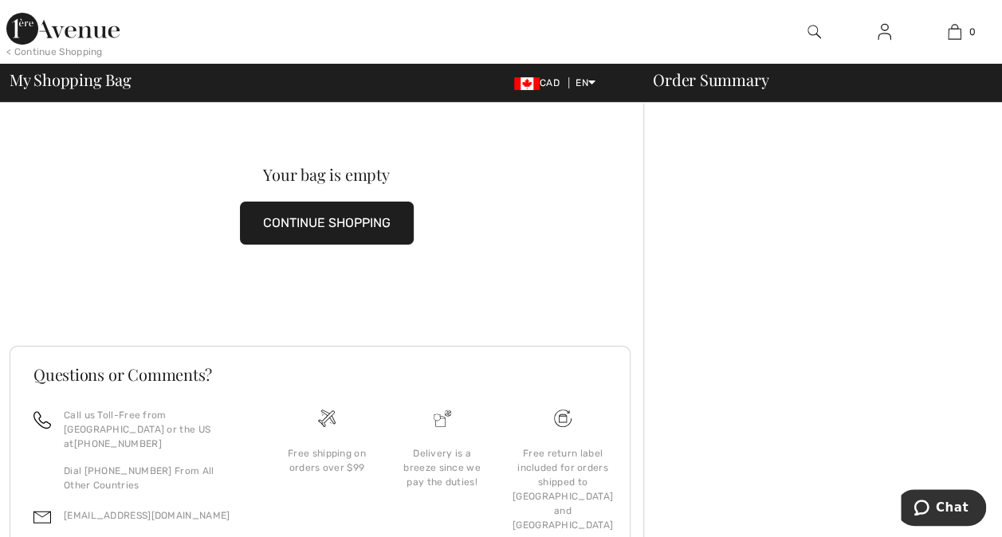
click at [882, 37] on img at bounding box center [884, 31] width 14 height 19
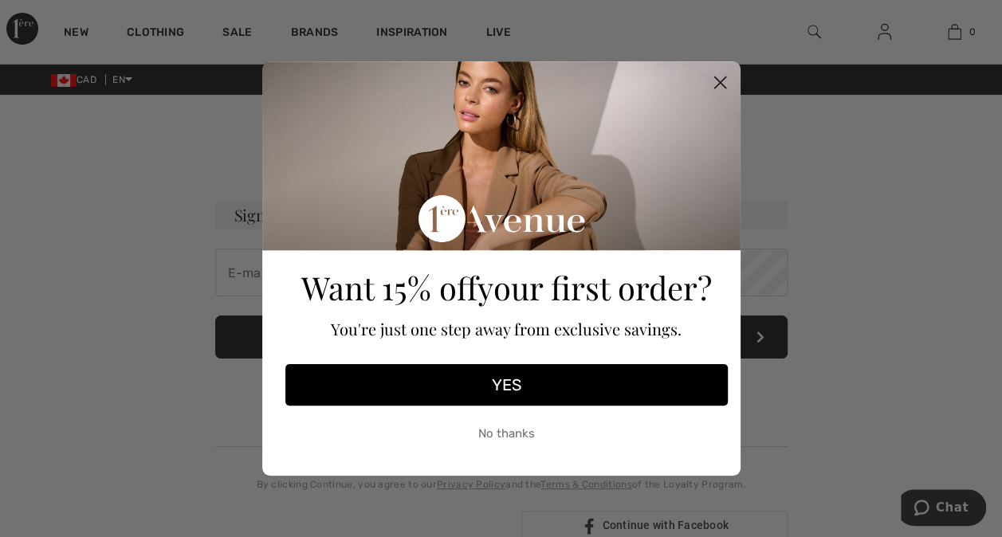
click at [728, 83] on circle "Close dialog" at bounding box center [719, 82] width 26 height 26
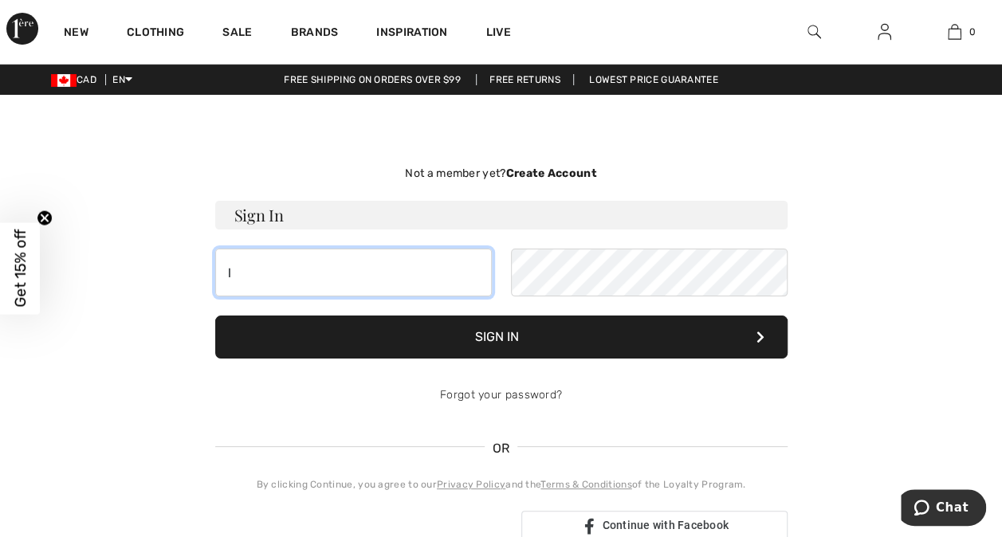
type input "lknaus@telusplanet.net"
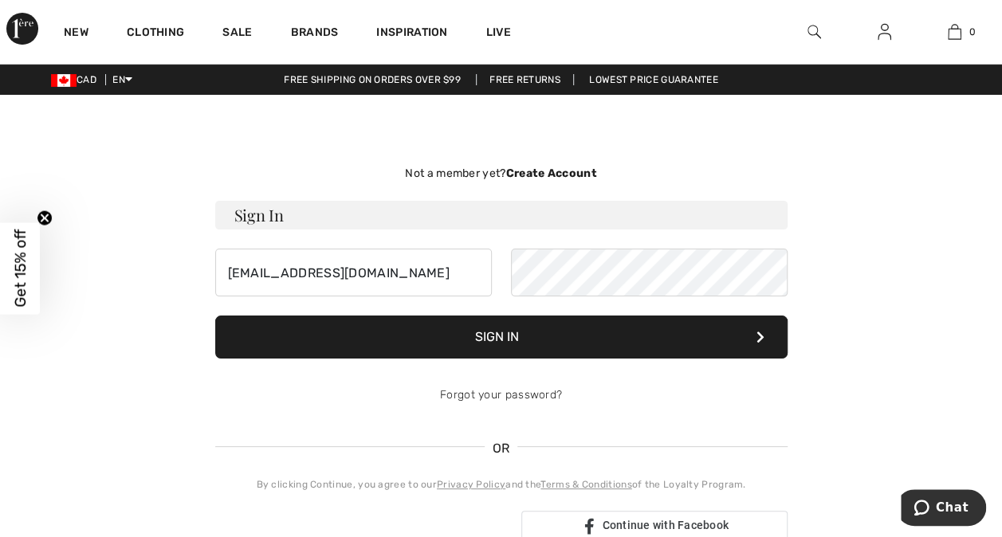
click at [579, 339] on button "Sign In" at bounding box center [501, 337] width 572 height 43
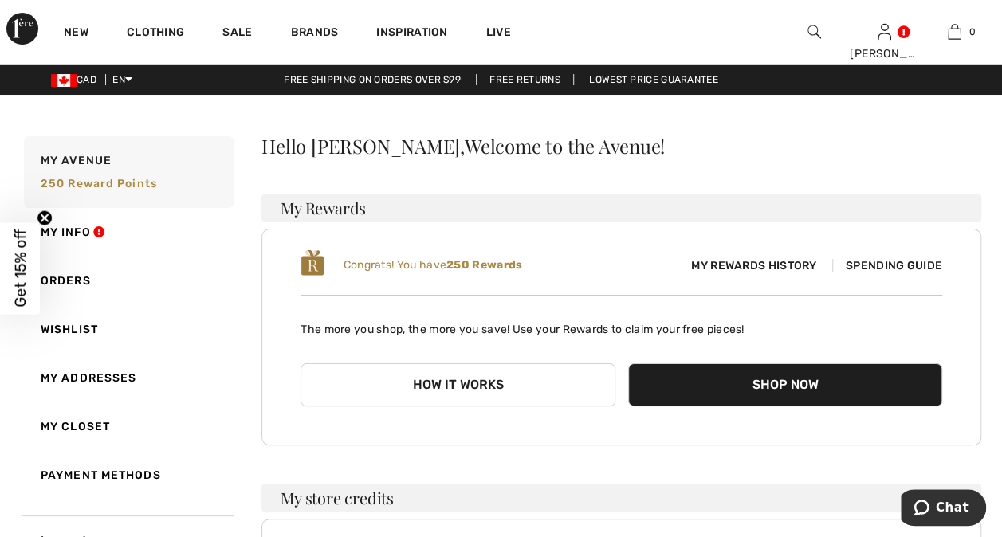
click at [905, 261] on span "Spending Guide" at bounding box center [887, 266] width 110 height 14
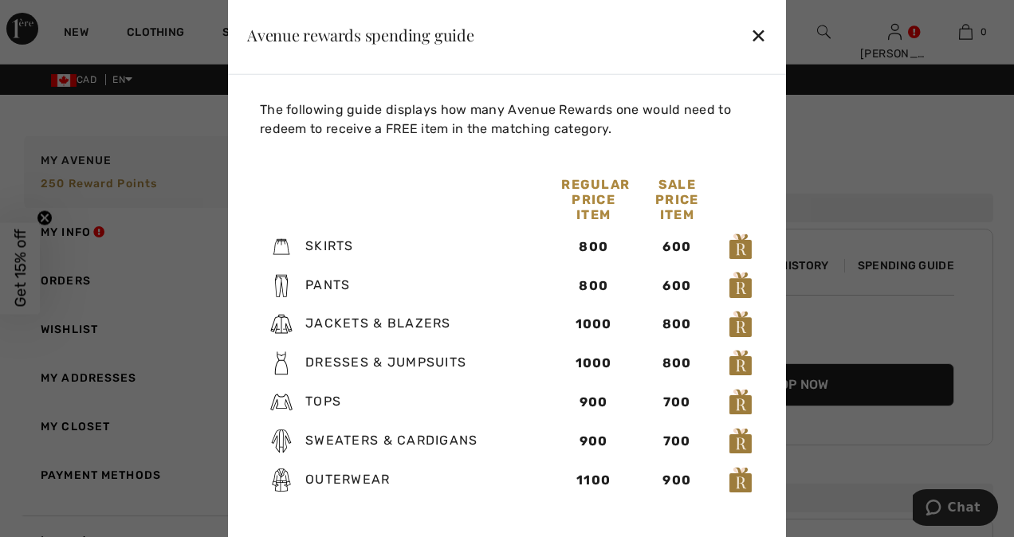
click at [758, 37] on div "✕" at bounding box center [758, 34] width 17 height 33
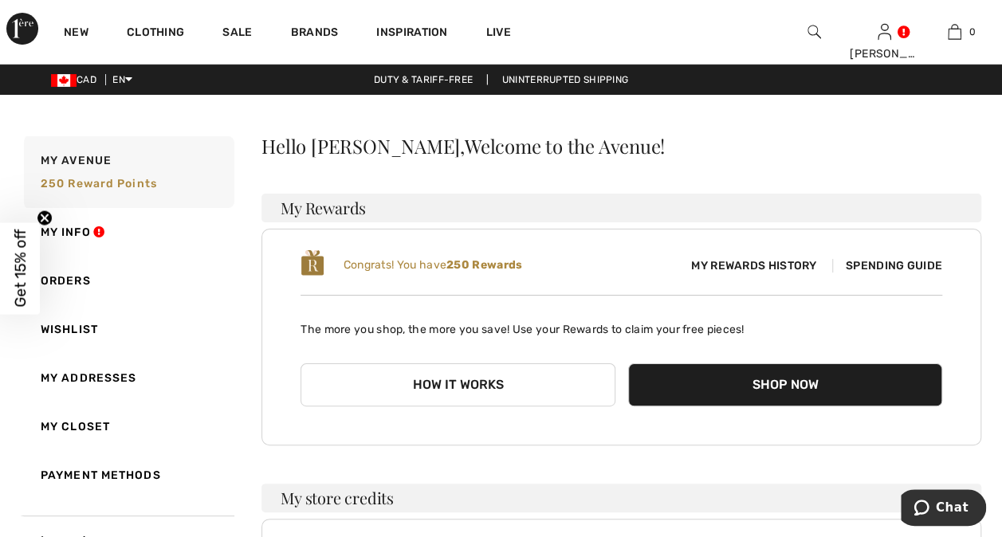
click at [744, 155] on link "My Info" at bounding box center [808, 151] width 193 height 27
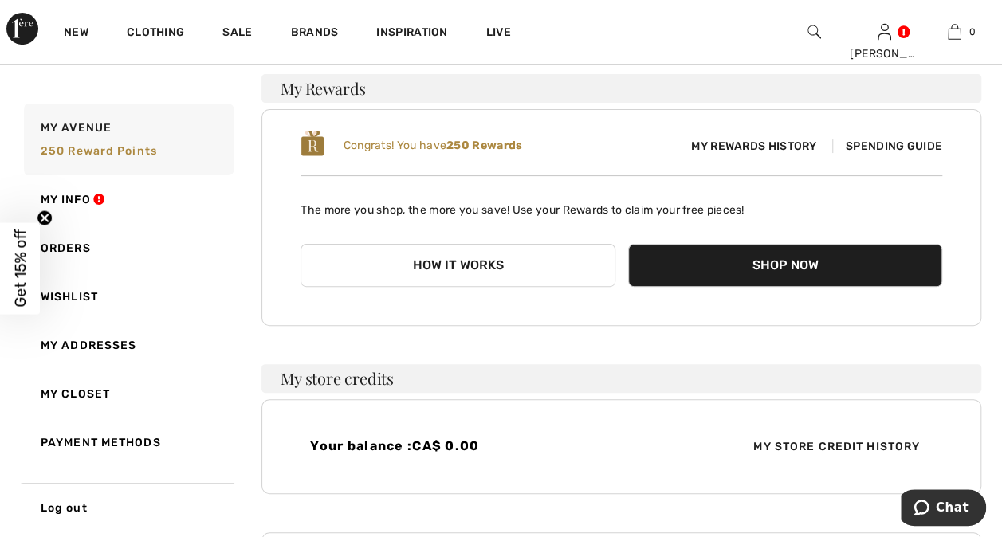
scroll to position [120, 0]
click at [865, 445] on span "My Store Credit History" at bounding box center [836, 446] width 192 height 17
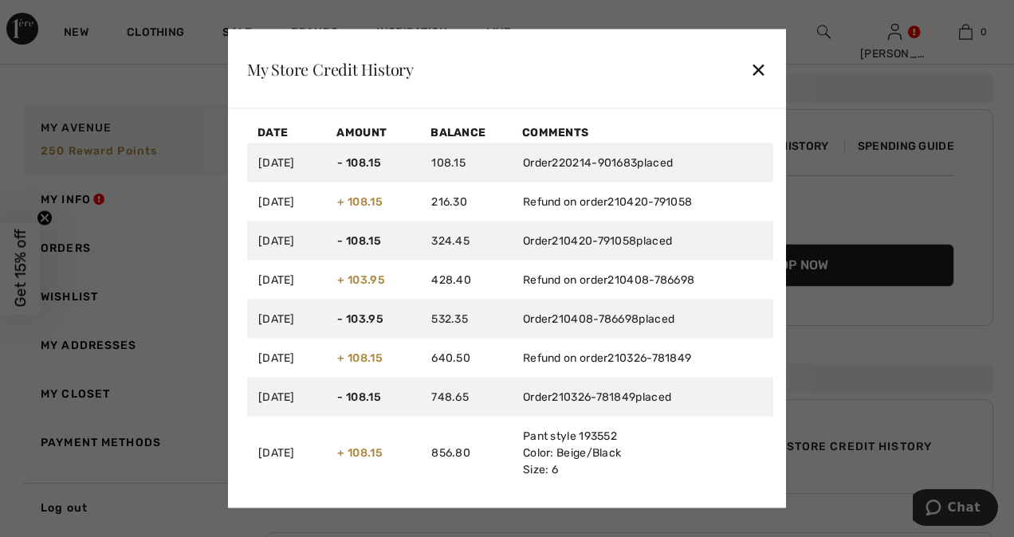
click at [759, 73] on div "✕" at bounding box center [758, 68] width 17 height 33
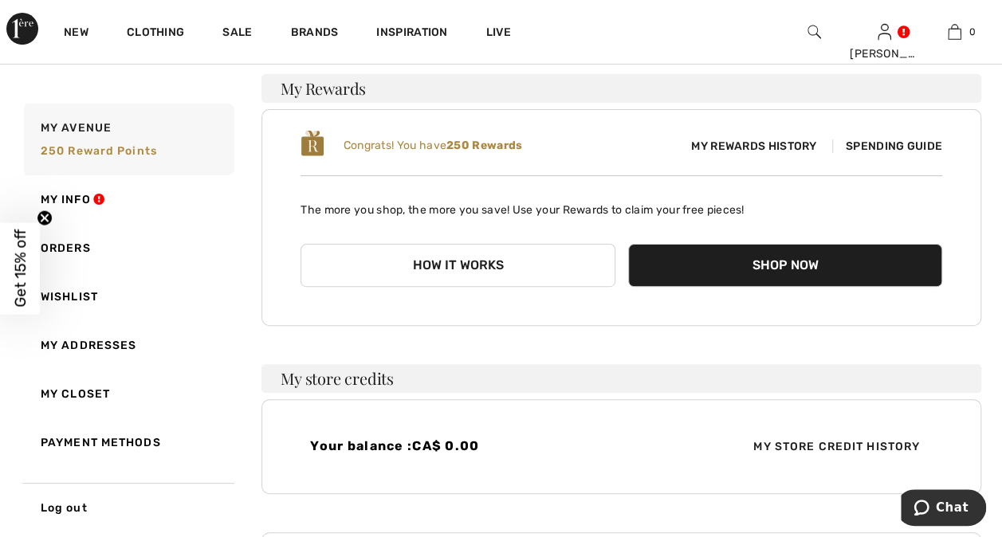
click at [780, 263] on button "Shop Now" at bounding box center [785, 265] width 314 height 43
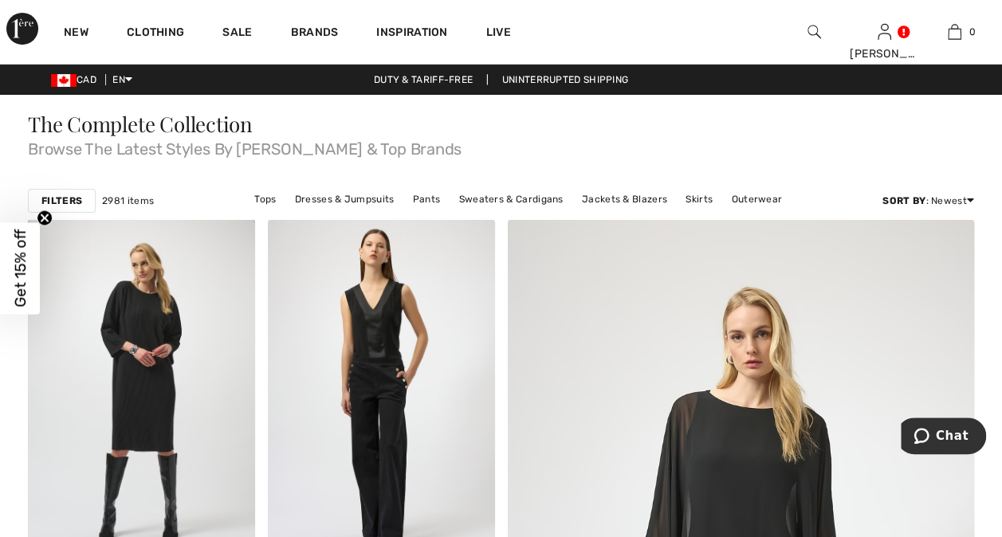
click at [805, 27] on div at bounding box center [814, 32] width 70 height 64
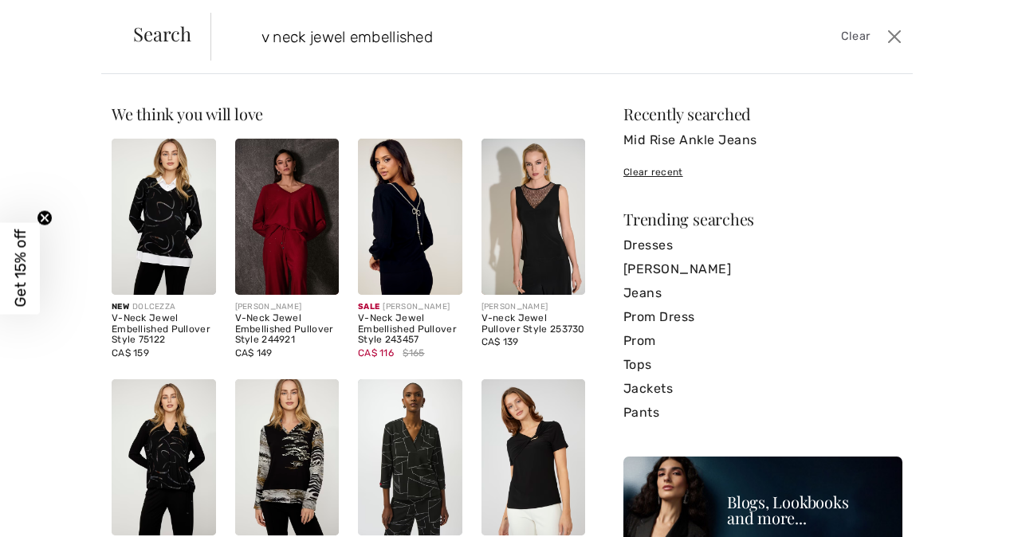
type input "v neck jewel embellished"
click at [386, 233] on img at bounding box center [410, 217] width 104 height 156
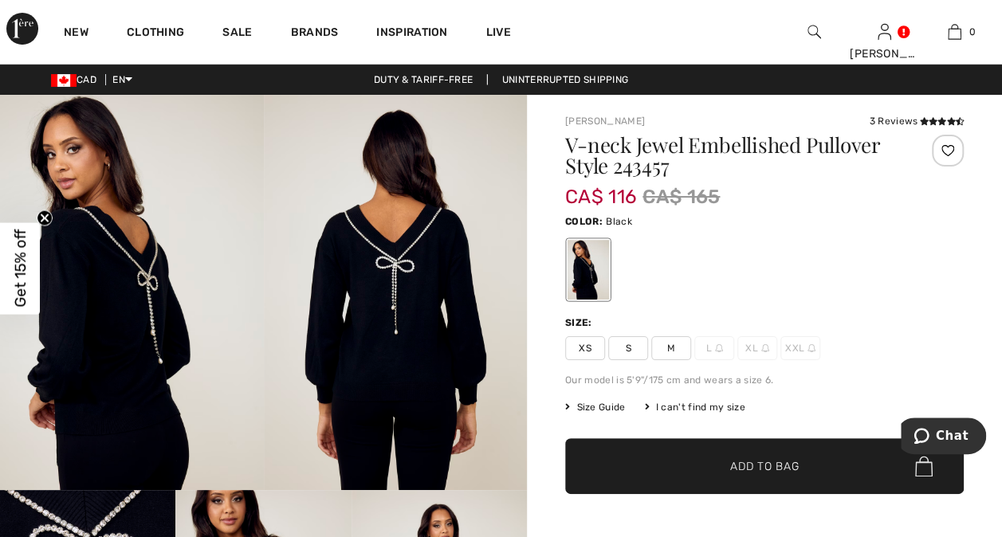
click at [673, 344] on span "M" at bounding box center [671, 348] width 40 height 24
click at [688, 466] on span "✔ Added to Bag Add to Bag" at bounding box center [764, 466] width 398 height 56
click at [816, 32] on img at bounding box center [814, 31] width 14 height 19
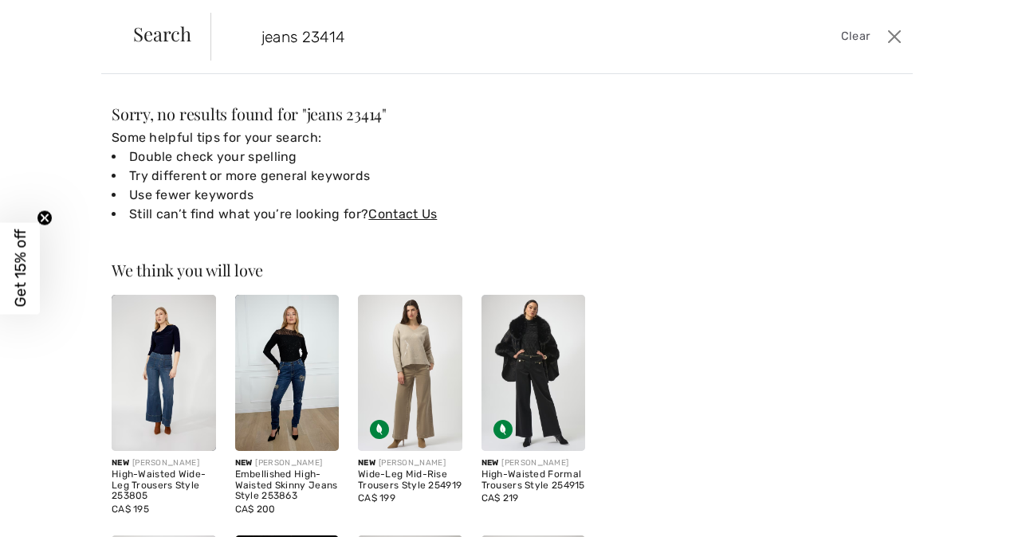
type input "jeans 23414"
click at [296, 389] on img at bounding box center [287, 373] width 104 height 156
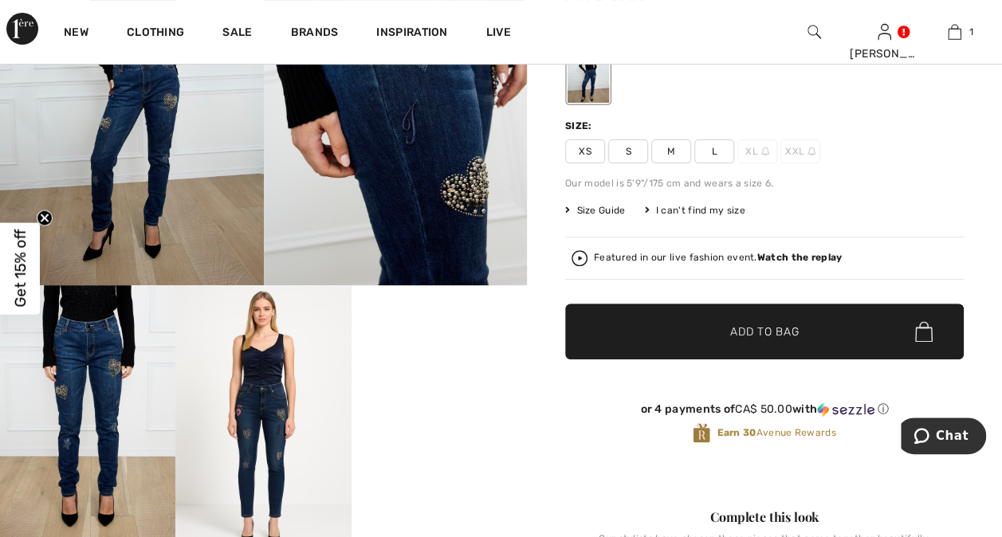
scroll to position [210, 0]
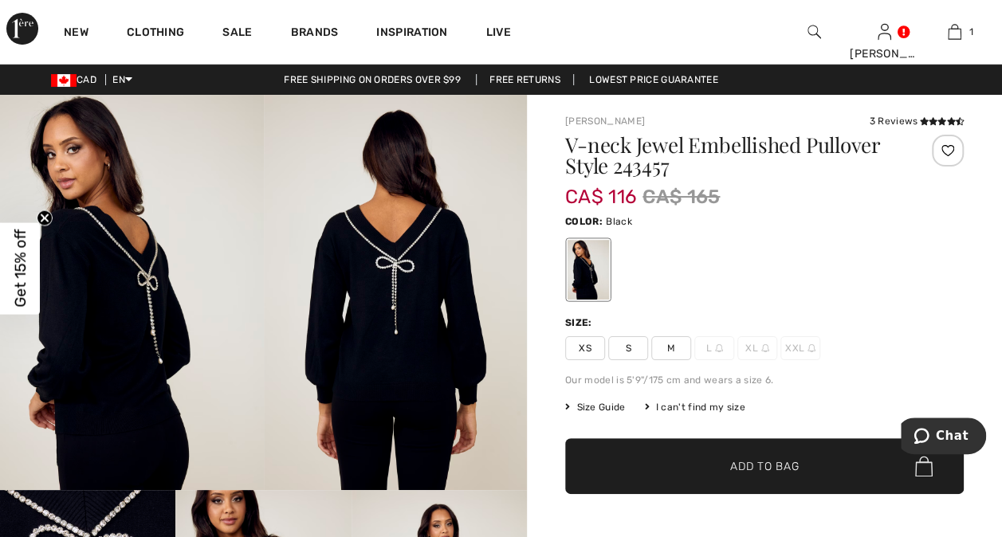
click at [814, 37] on img at bounding box center [814, 31] width 14 height 19
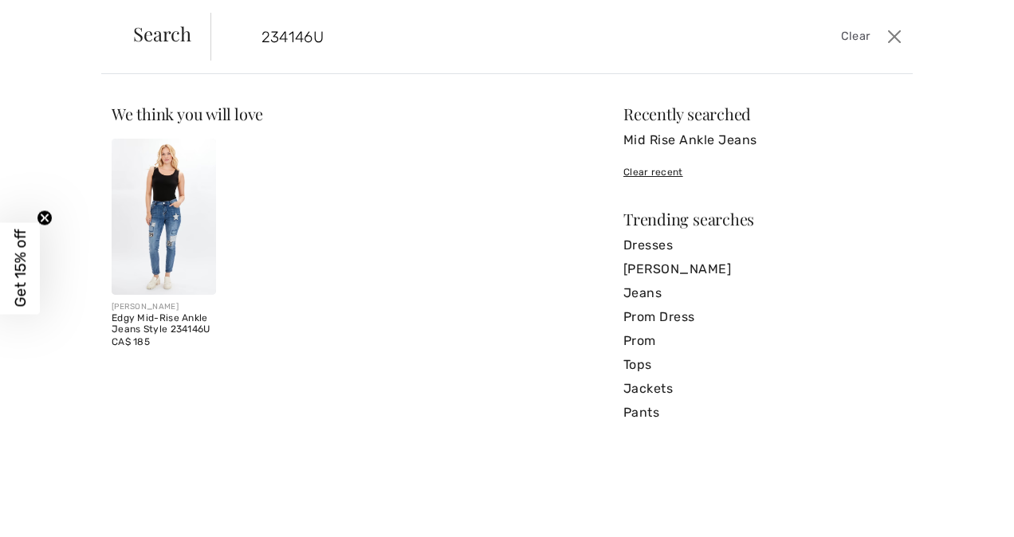
type input "234146U"
click at [170, 236] on img at bounding box center [164, 217] width 104 height 156
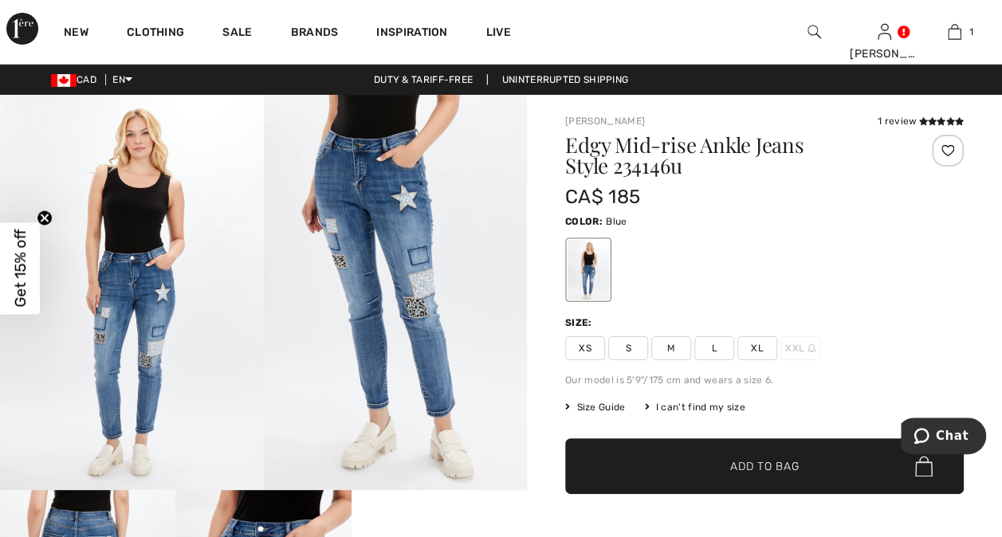
click at [708, 352] on span "L" at bounding box center [714, 348] width 40 height 24
click at [742, 480] on span "✔ Added to Bag Add to Bag" at bounding box center [764, 466] width 398 height 56
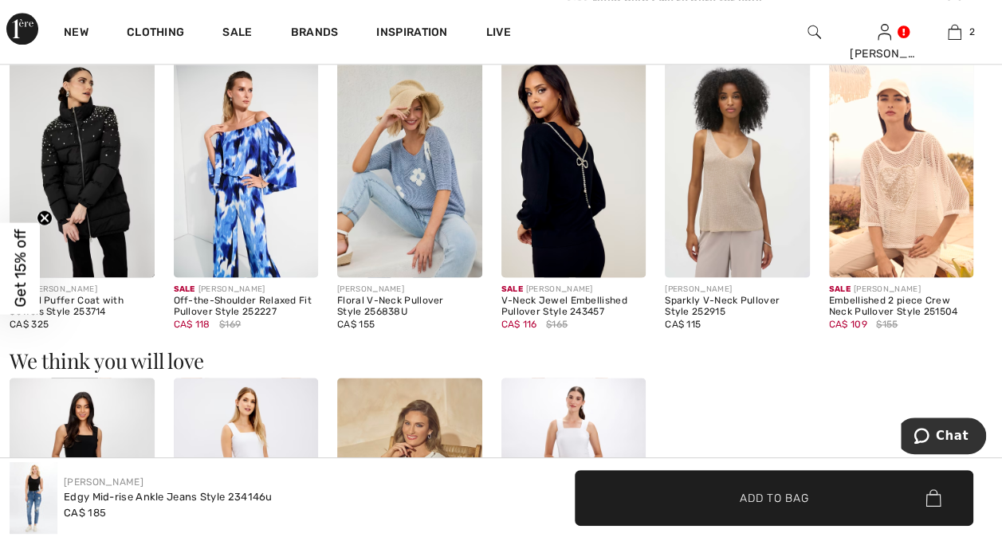
scroll to position [975, 0]
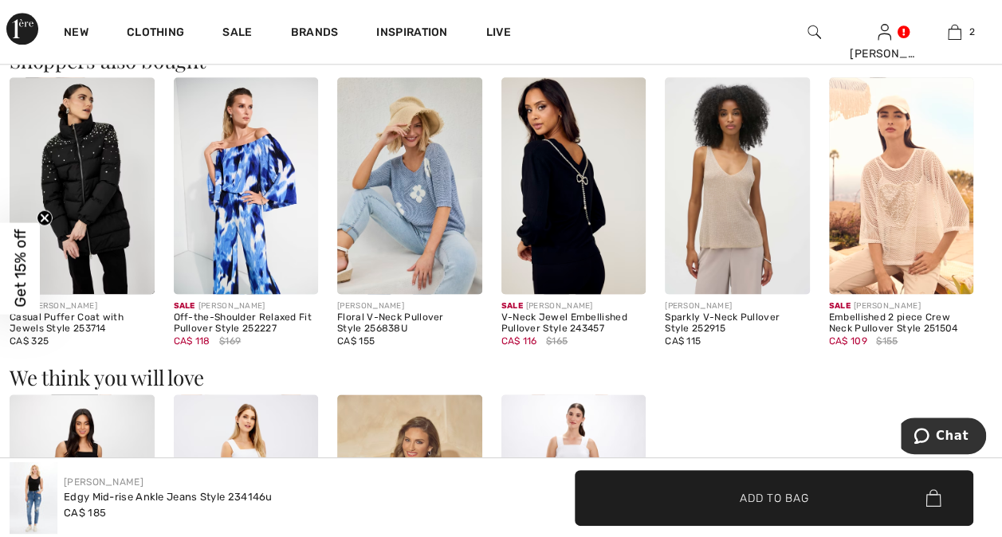
click at [108, 178] on img at bounding box center [82, 185] width 145 height 217
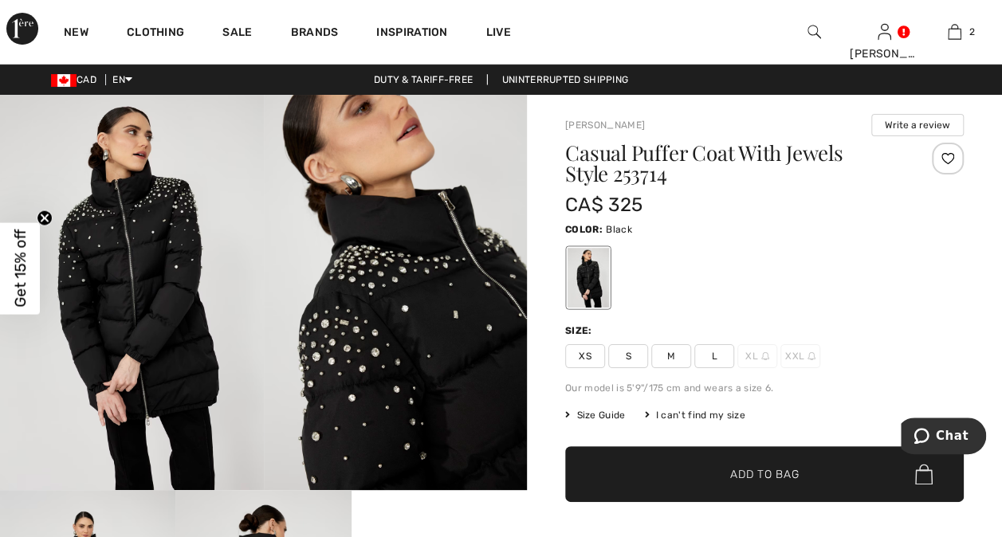
click at [597, 418] on span "Size Guide" at bounding box center [595, 415] width 60 height 14
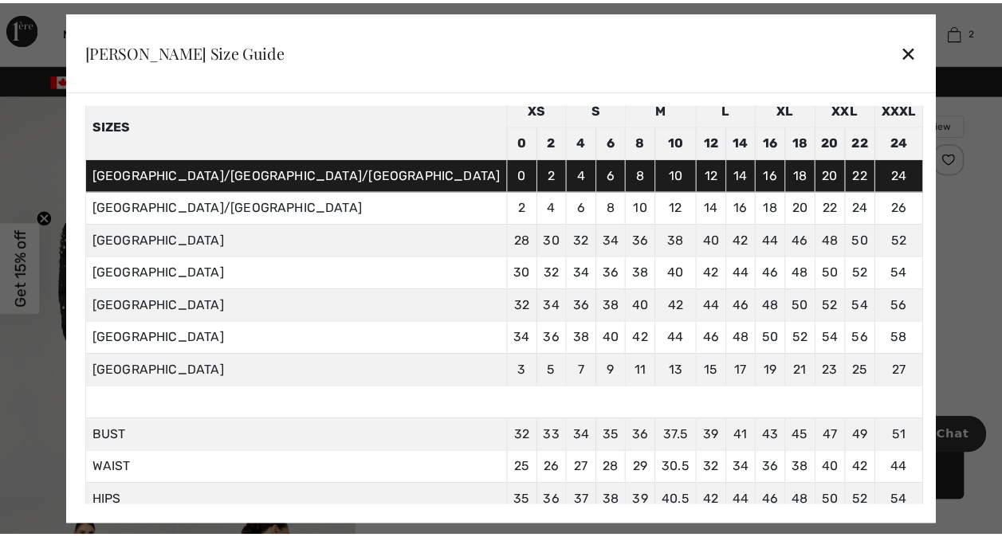
scroll to position [68, 0]
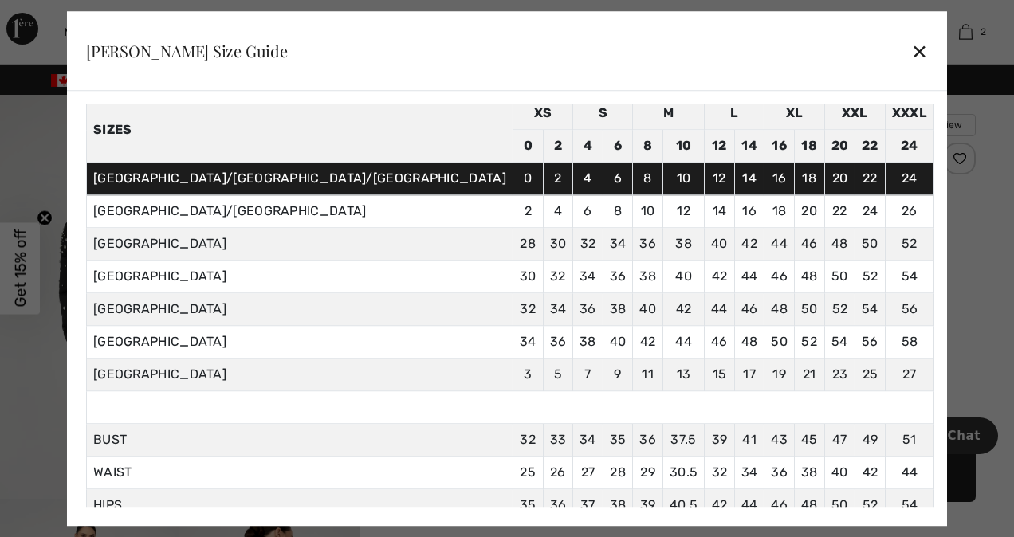
click at [911, 53] on div "✕" at bounding box center [919, 50] width 17 height 33
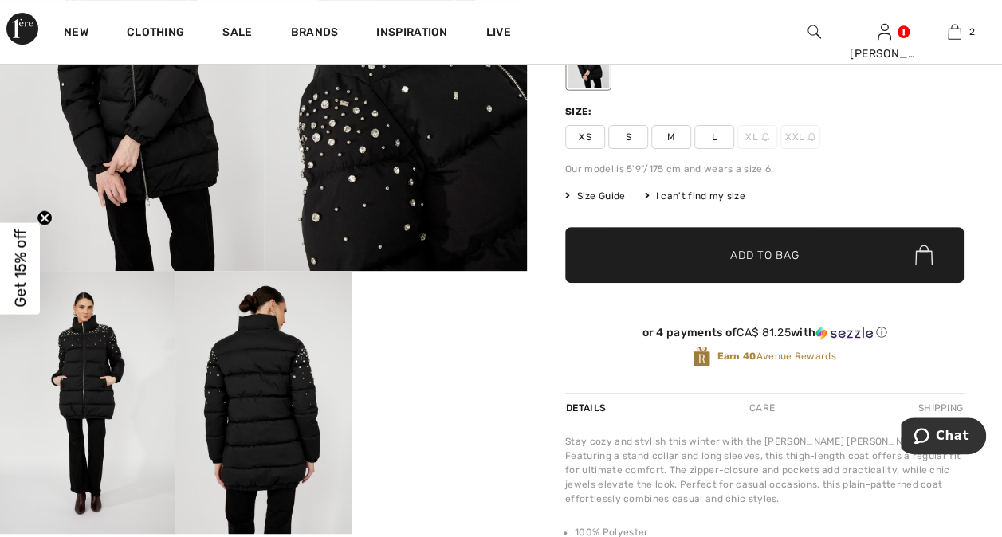
scroll to position [206, 0]
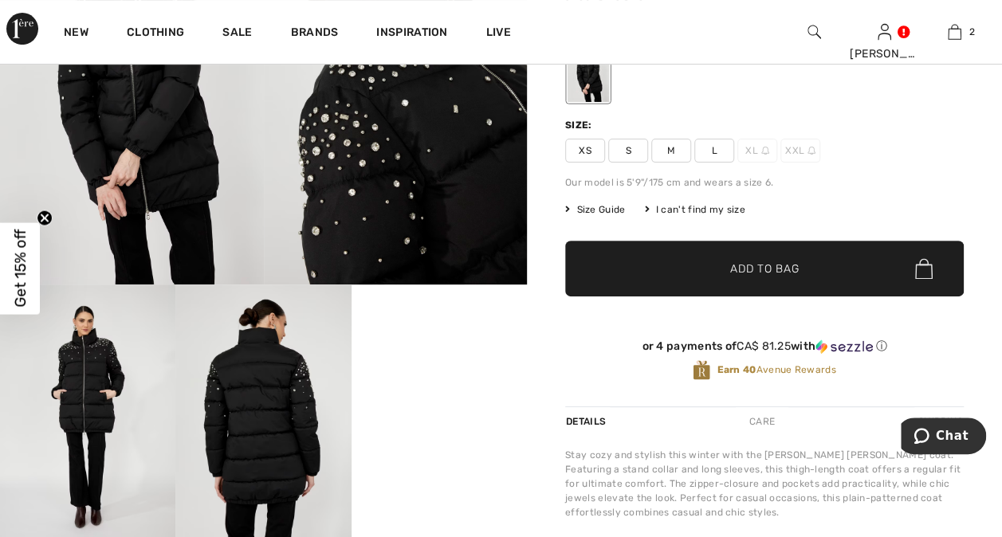
click at [462, 372] on video "Your browser does not support the video tag." at bounding box center [438, 328] width 175 height 88
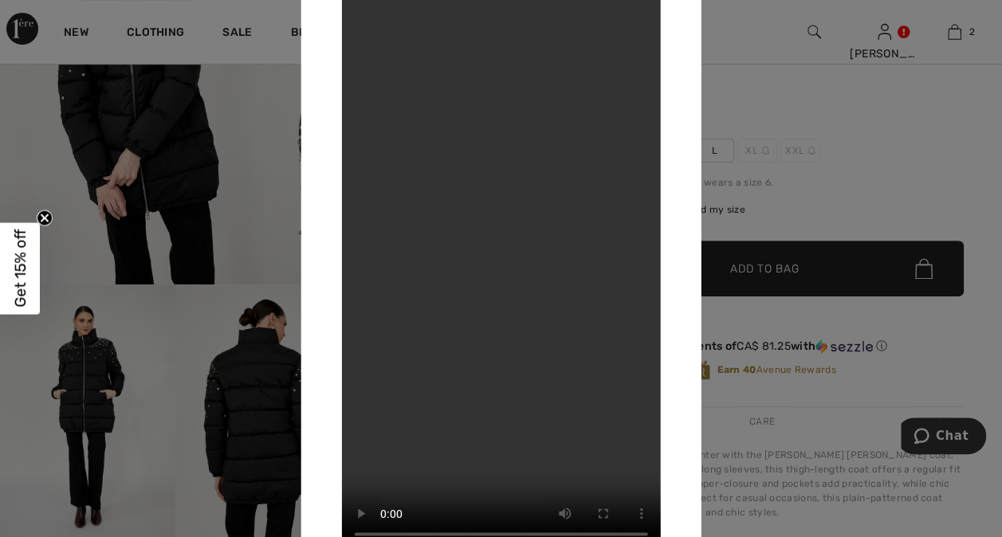
click at [145, 390] on div at bounding box center [501, 268] width 1002 height 537
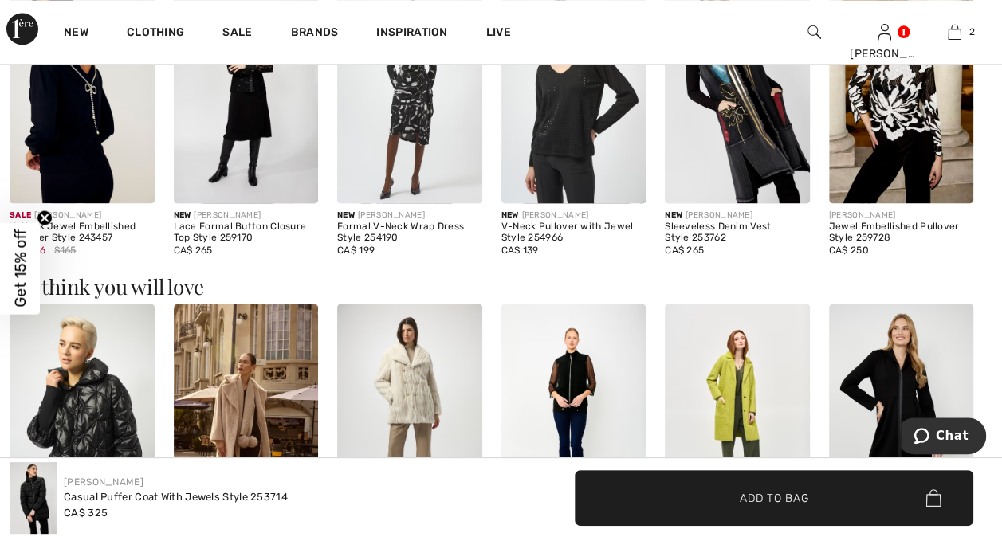
scroll to position [1102, 0]
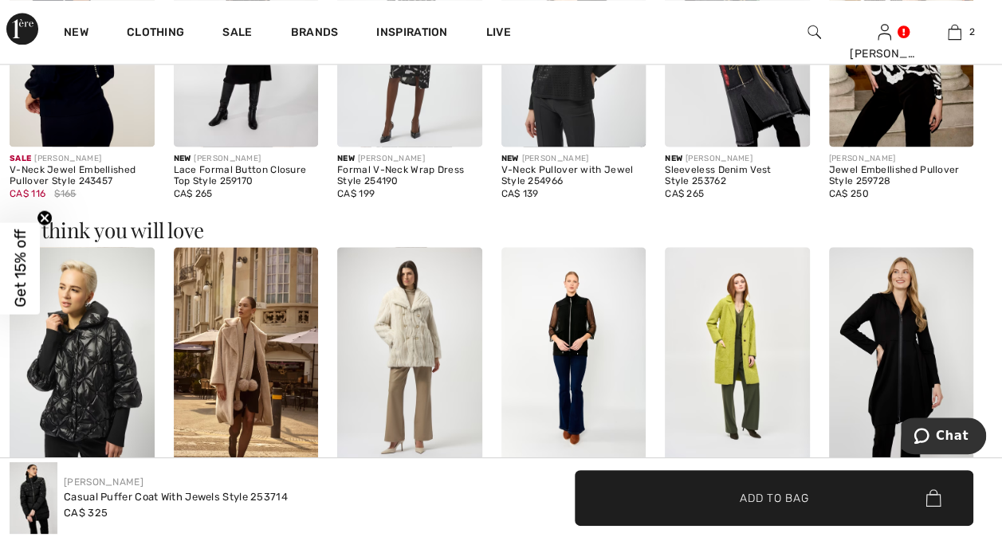
click at [422, 343] on img at bounding box center [409, 355] width 145 height 217
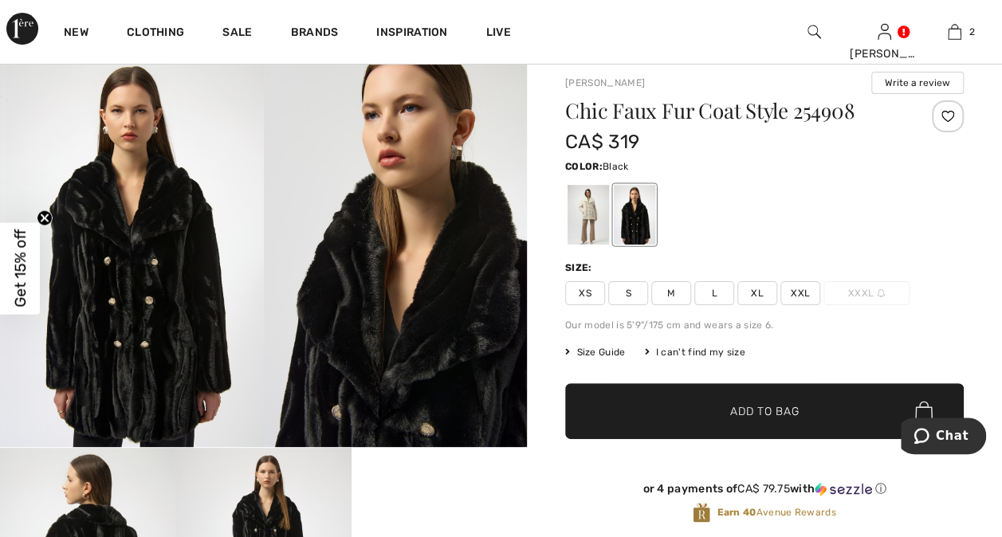
scroll to position [39, 0]
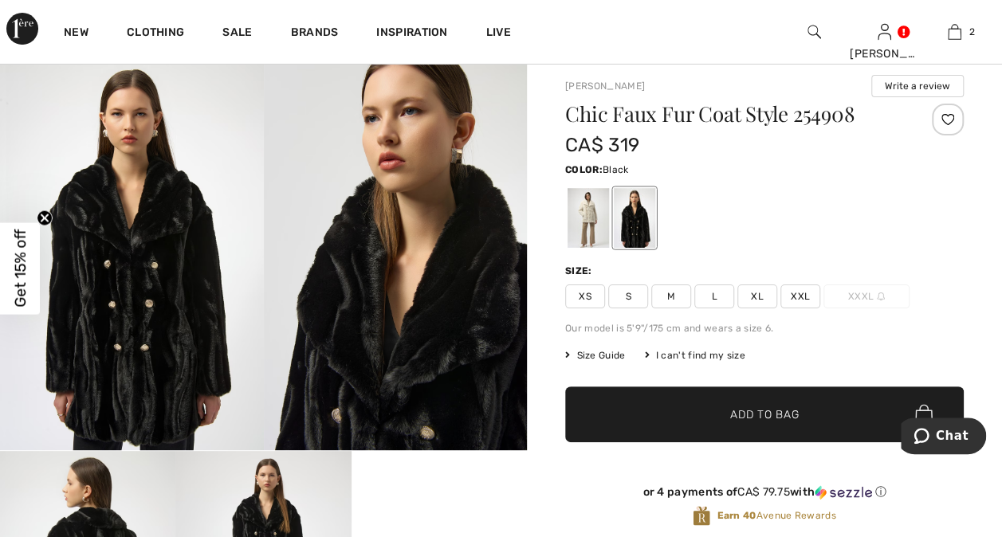
click at [714, 296] on span "L" at bounding box center [714, 296] width 40 height 24
click at [739, 410] on span "Add to Bag" at bounding box center [764, 414] width 69 height 17
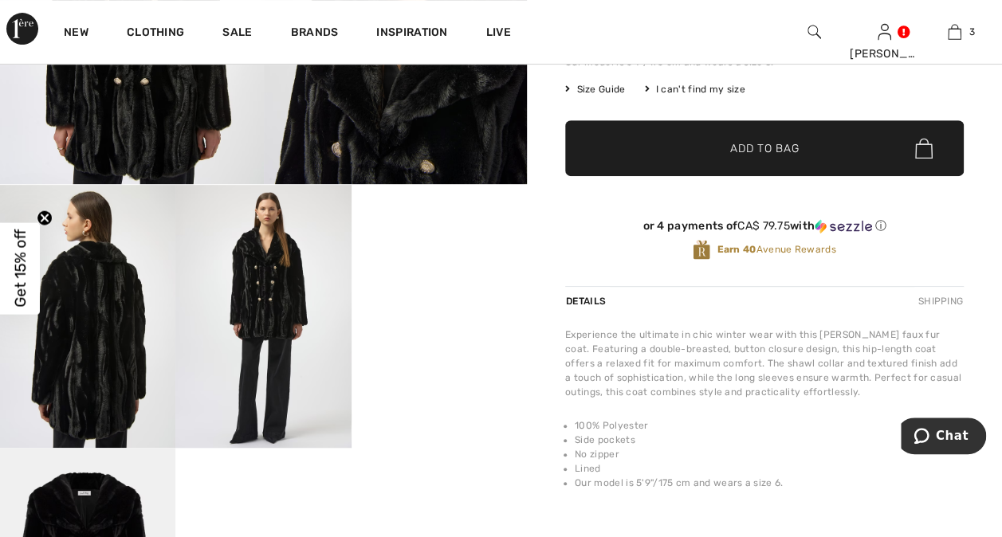
scroll to position [0, 0]
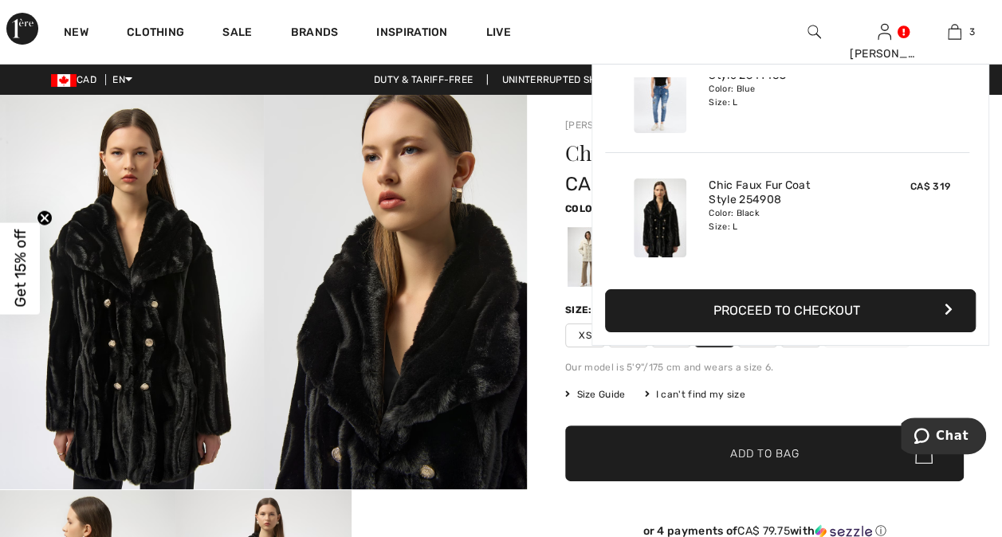
click at [953, 29] on img at bounding box center [954, 31] width 14 height 19
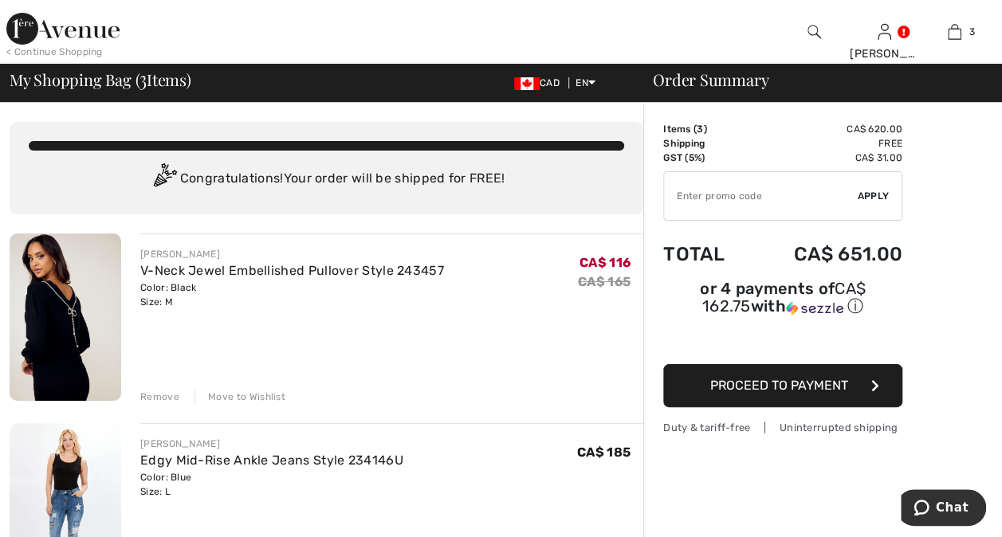
click at [729, 322] on link "Logout" at bounding box center [808, 320] width 193 height 40
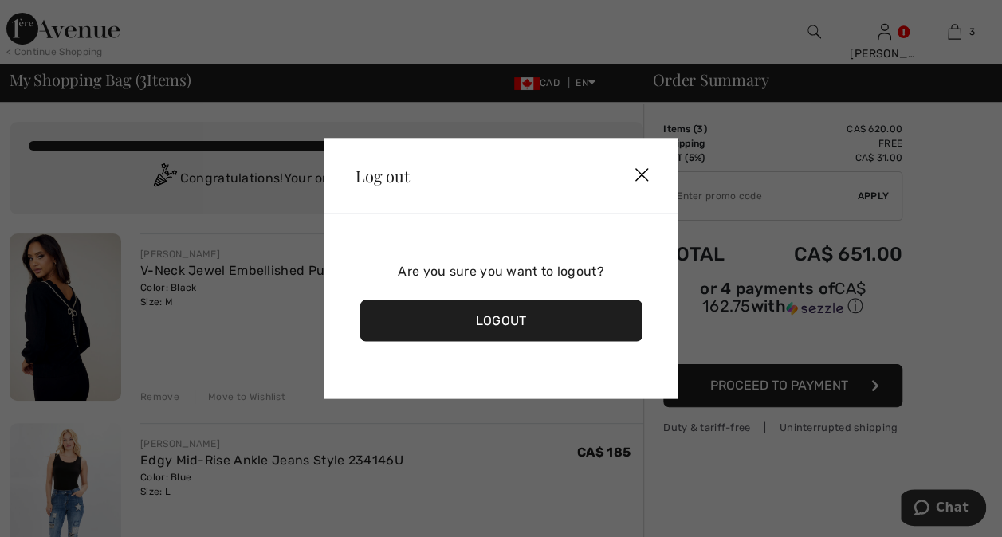
click at [551, 331] on div "Logout" at bounding box center [500, 320] width 283 height 41
